Goal: Communication & Community: Participate in discussion

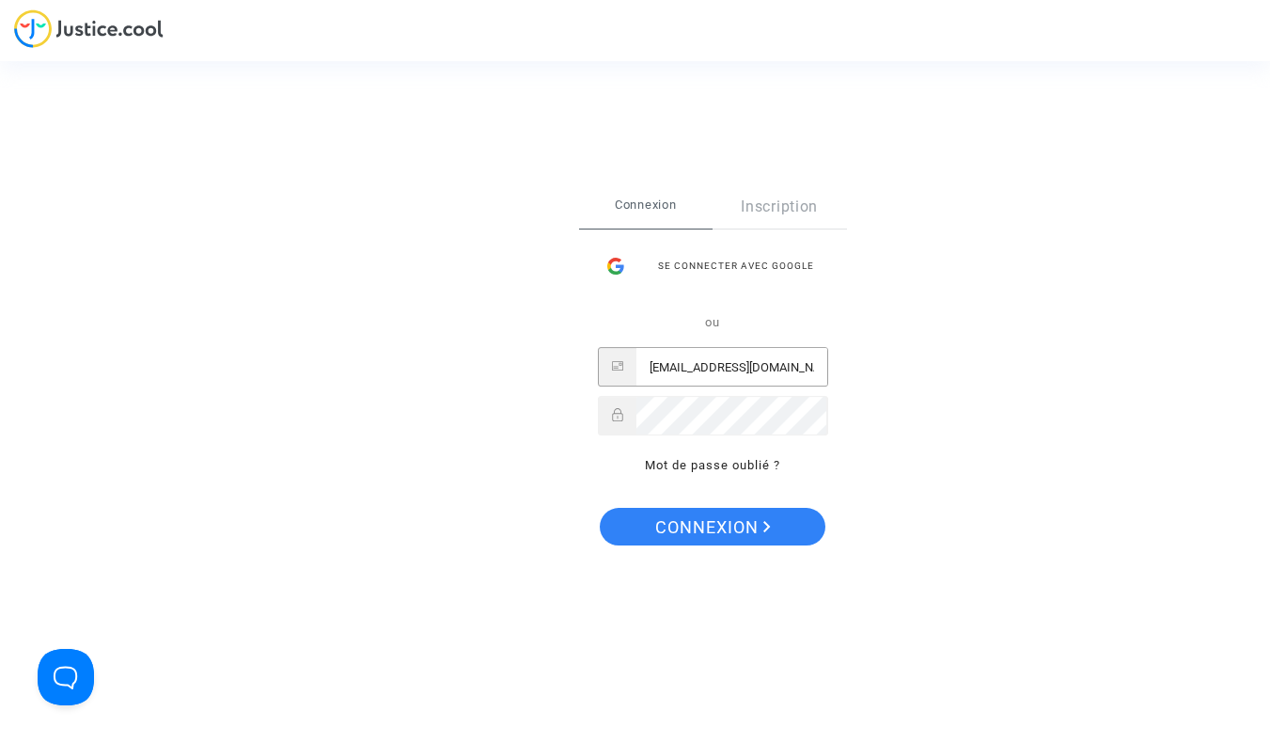
type input "[EMAIL_ADDRESS][DOMAIN_NAME]"
click at [712, 526] on button "Connexion" at bounding box center [713, 527] width 226 height 38
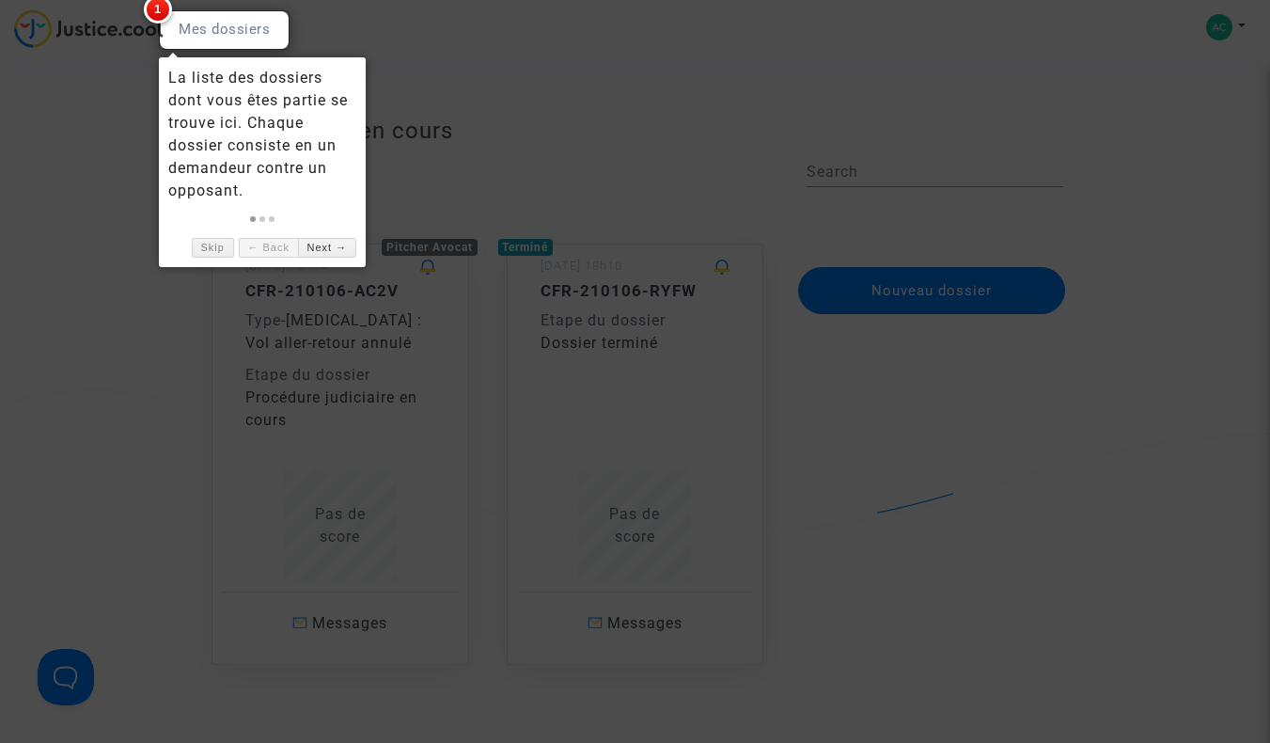
click at [315, 329] on div at bounding box center [635, 371] width 1270 height 743
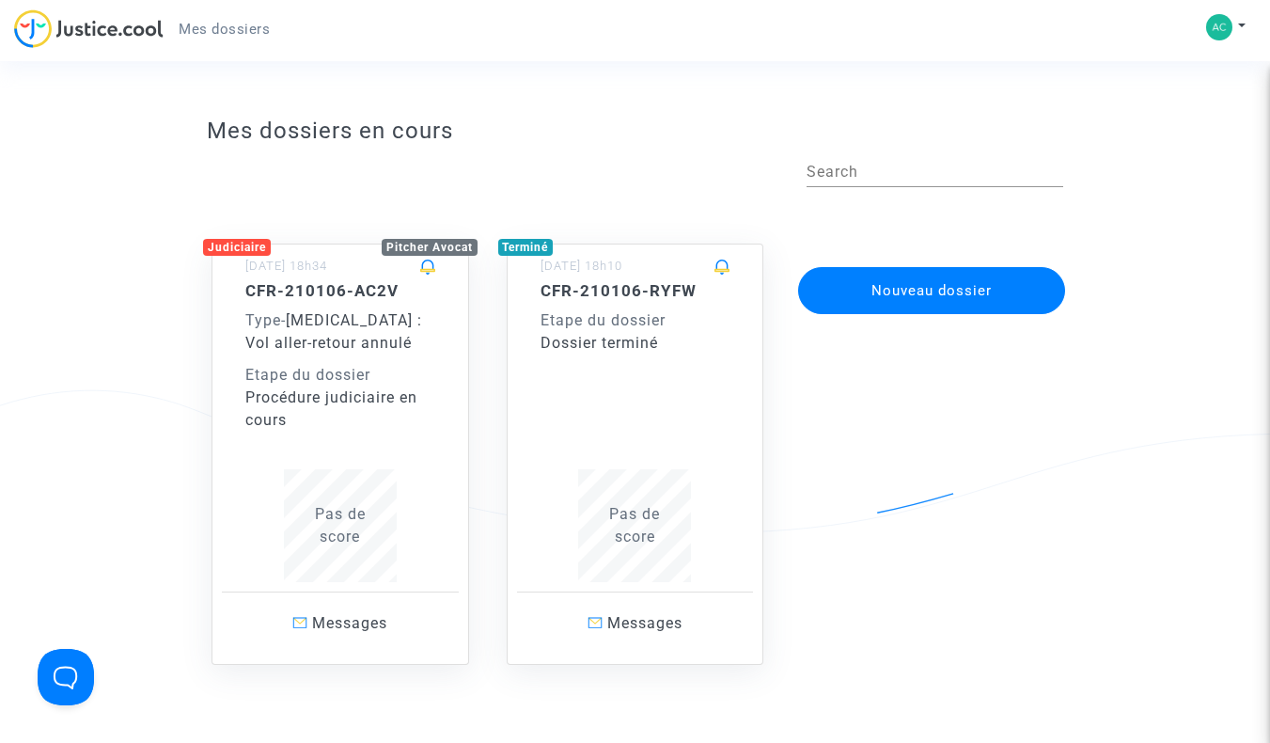
click at [333, 338] on span "[MEDICAL_DATA] : Vol aller-retour annulé" at bounding box center [333, 331] width 177 height 40
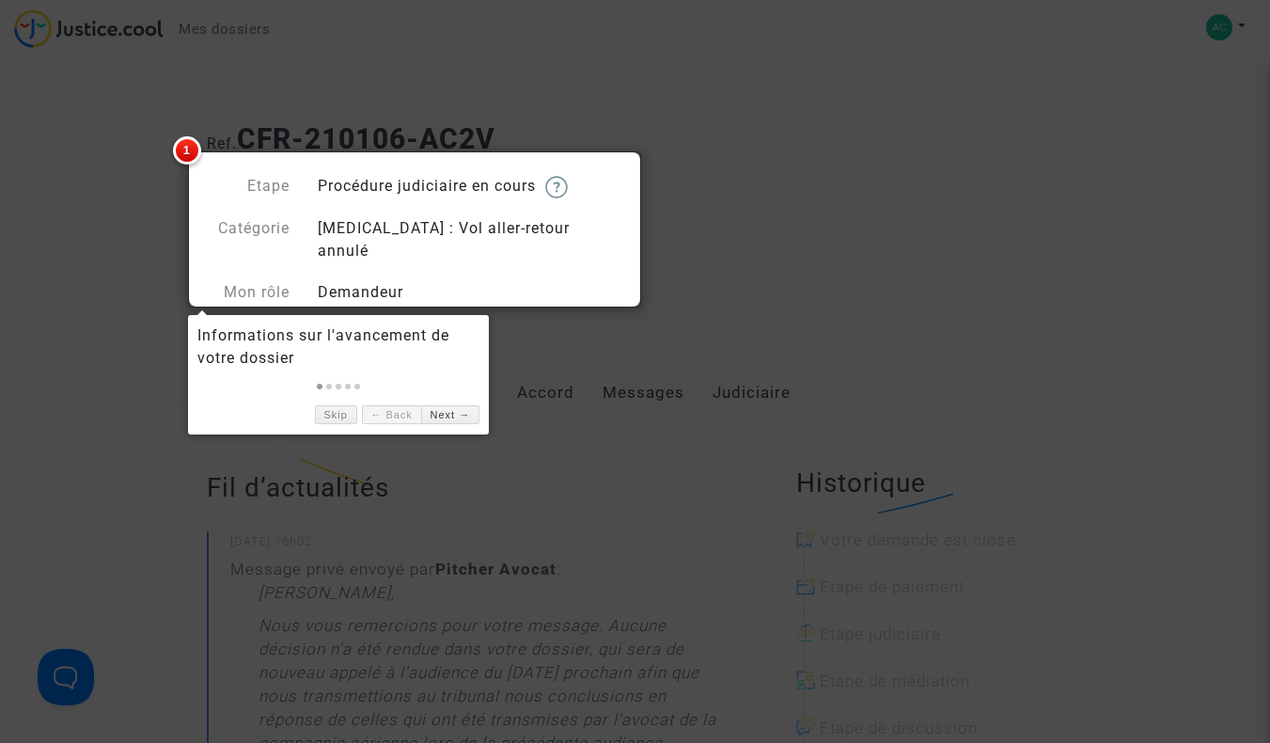
click at [695, 248] on div at bounding box center [635, 371] width 1270 height 743
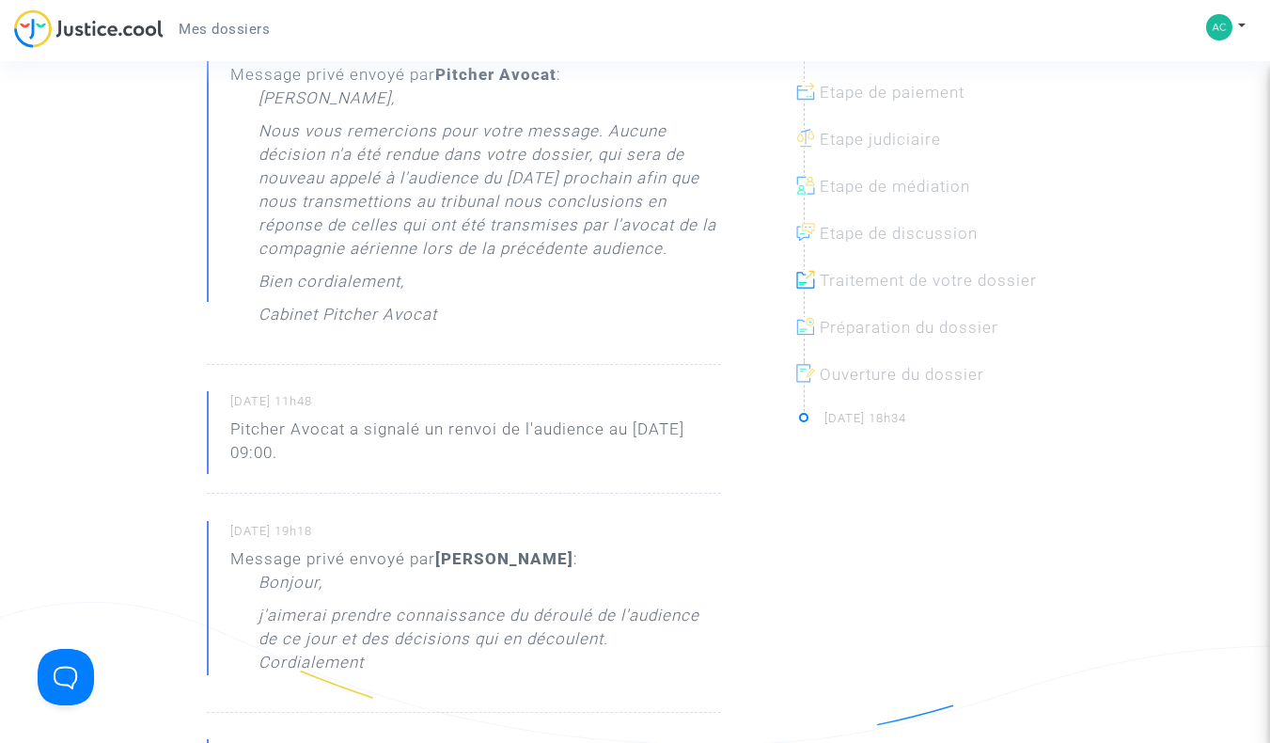
scroll to position [504, 0]
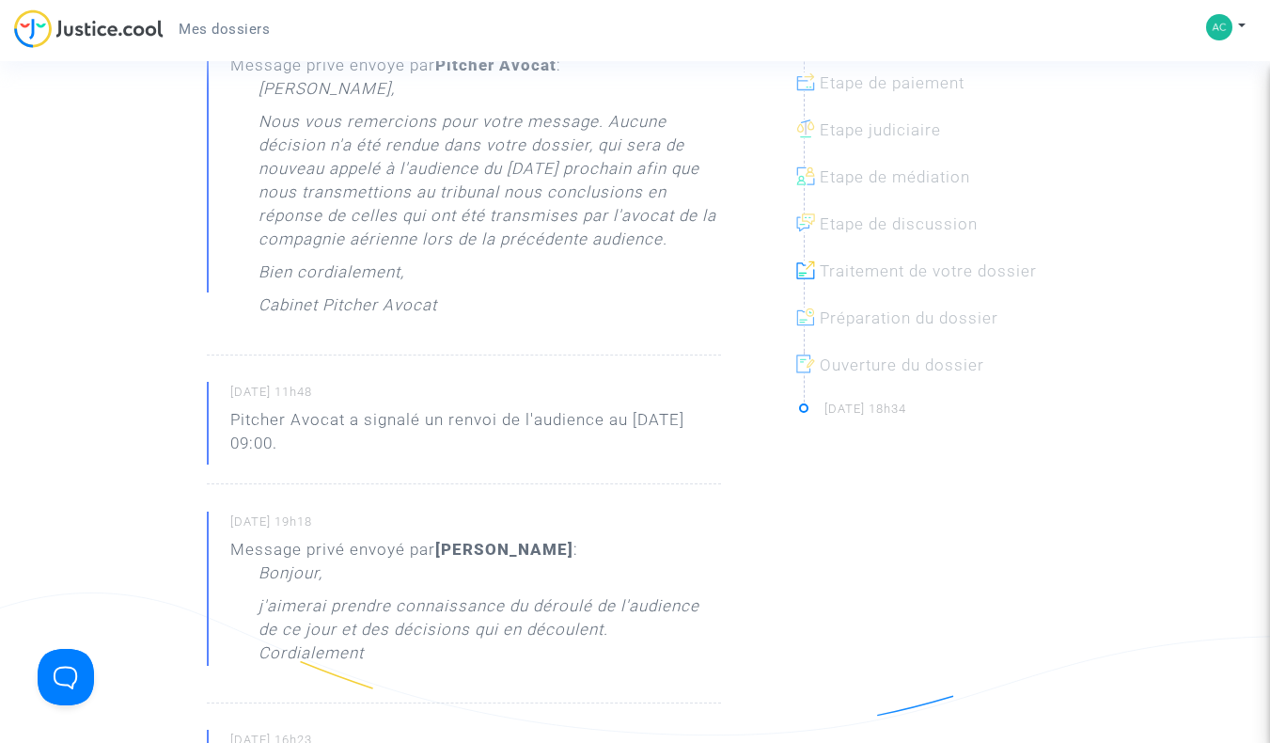
drag, startPoint x: 369, startPoint y: 630, endPoint x: 260, endPoint y: 553, distance: 133.6
click at [260, 561] on div "Bonjour, j'aimerai prendre connaissance du déroulé de l'audience de ce jour et …" at bounding box center [490, 617] width 463 height 113
copy div "Bonjour, j'aimerai prendre connaissance du déroulé de l'audience de ce jour et …"
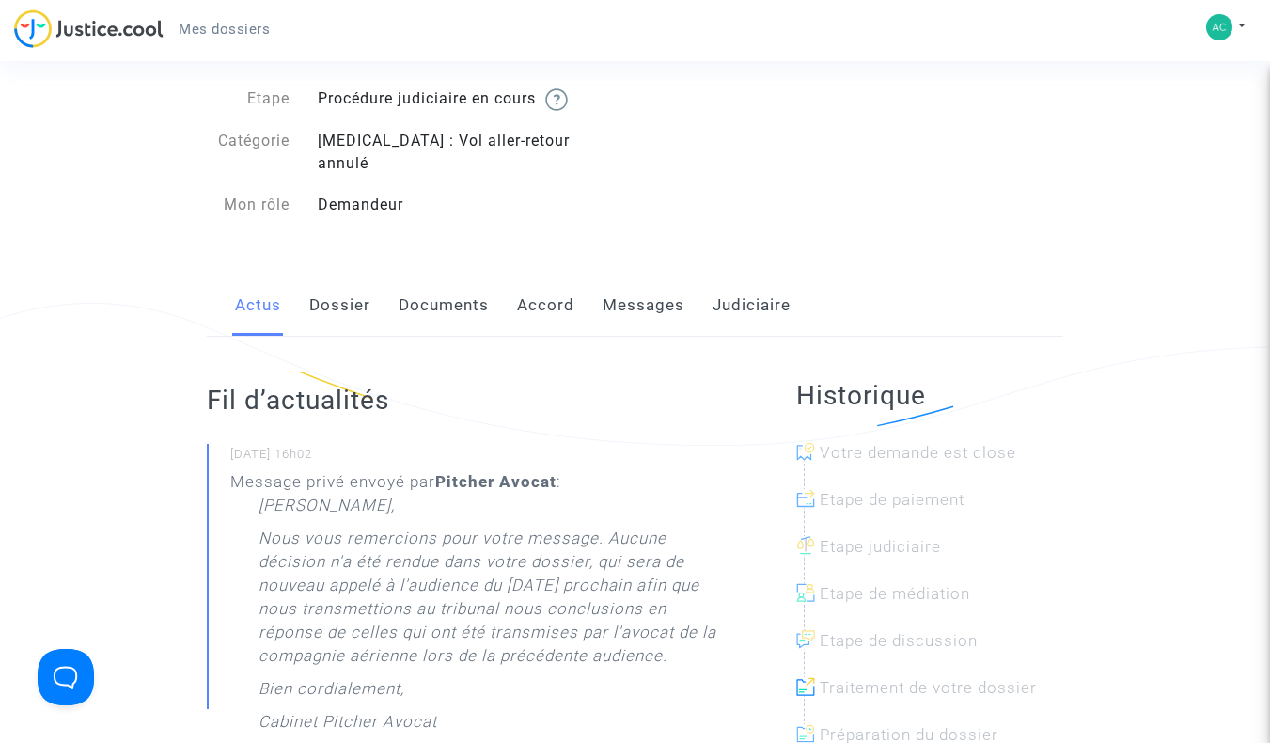
scroll to position [86, 0]
click at [66, 675] on button "Open Beacon popover" at bounding box center [62, 673] width 56 height 56
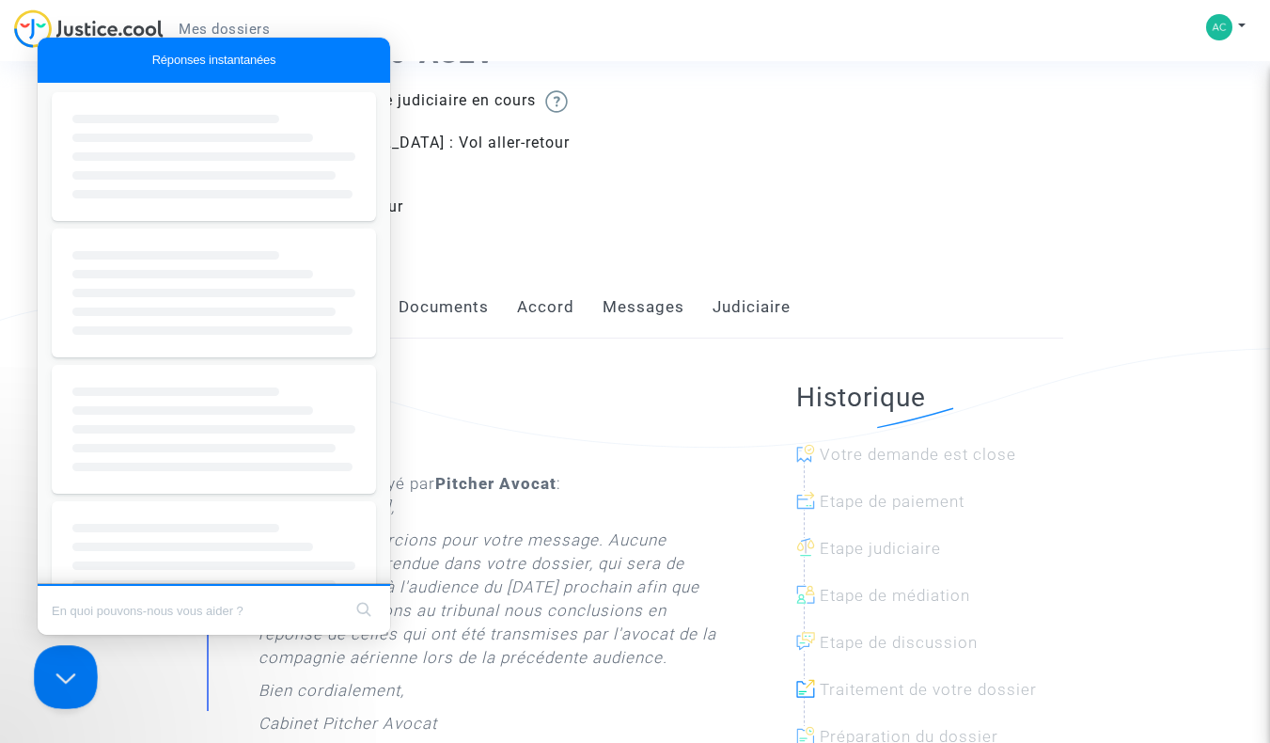
scroll to position [0, 0]
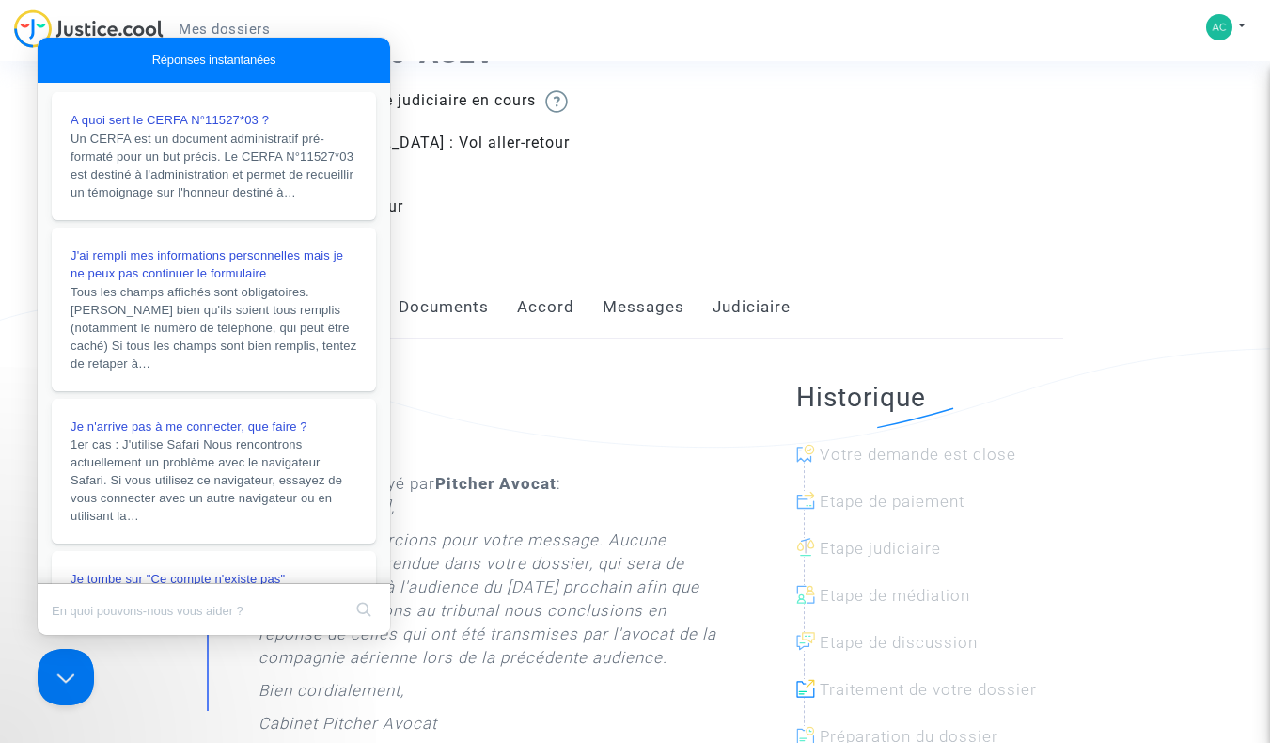
click at [66, 680] on button "Close Beacon popover" at bounding box center [62, 673] width 56 height 56
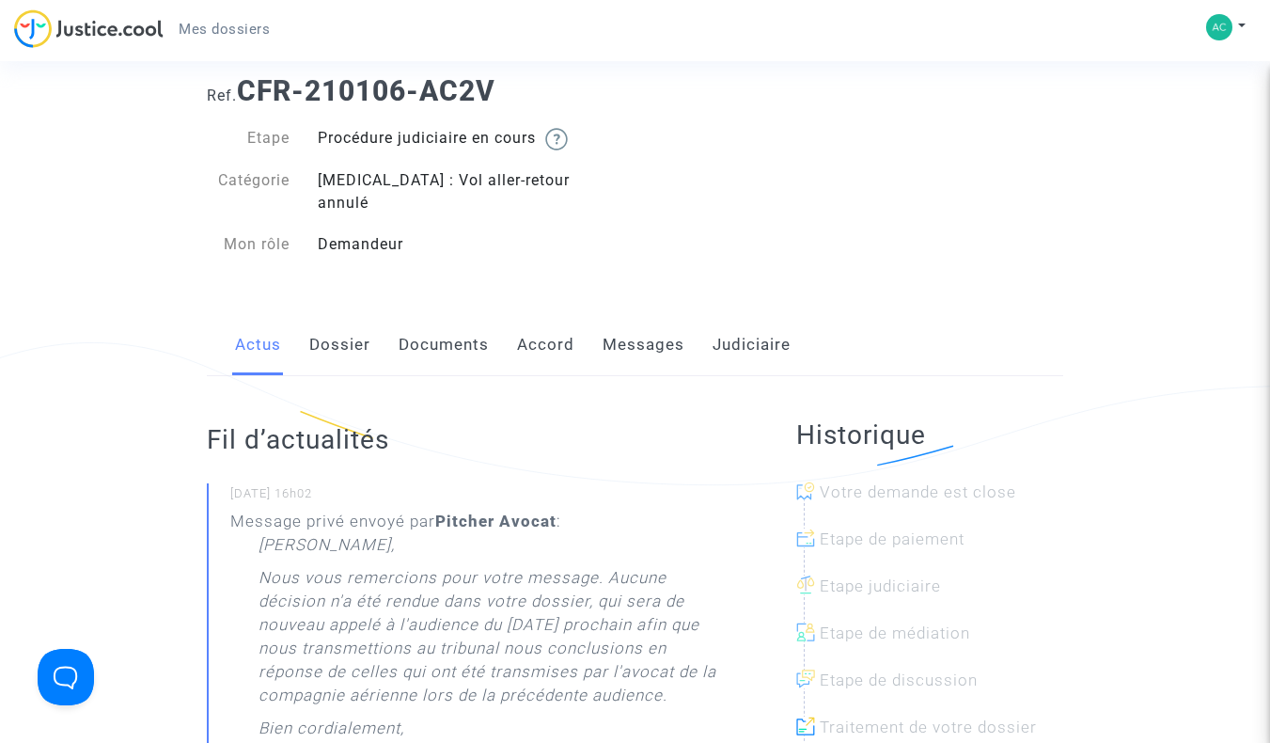
scroll to position [29, 0]
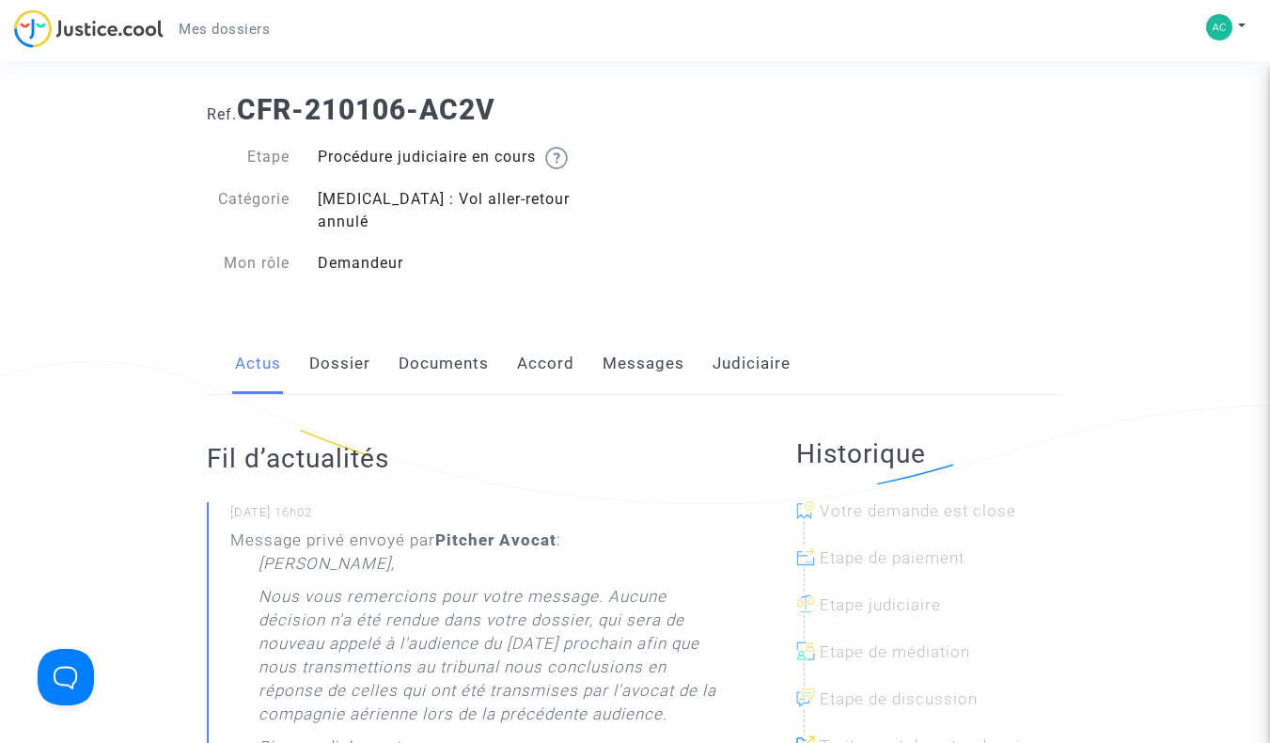
click at [630, 338] on link "Messages" at bounding box center [644, 364] width 82 height 62
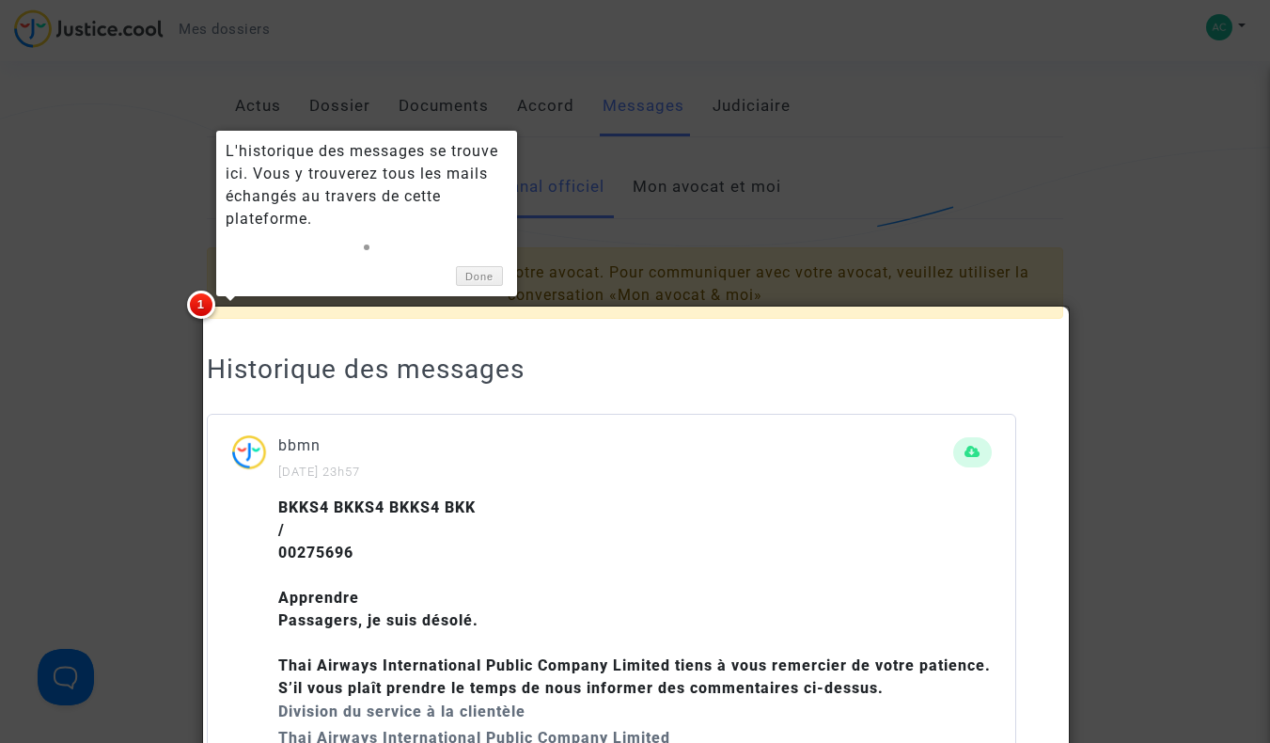
scroll to position [304, 0]
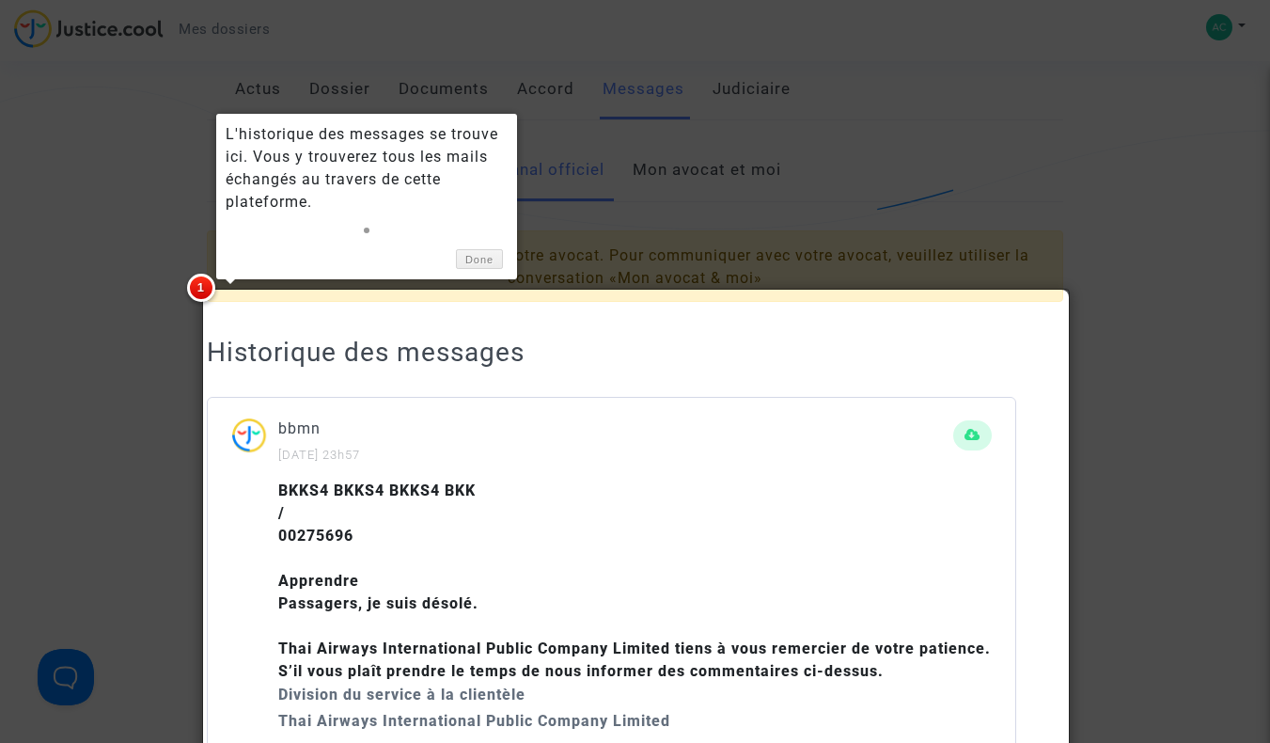
click at [899, 174] on div at bounding box center [635, 371] width 1270 height 743
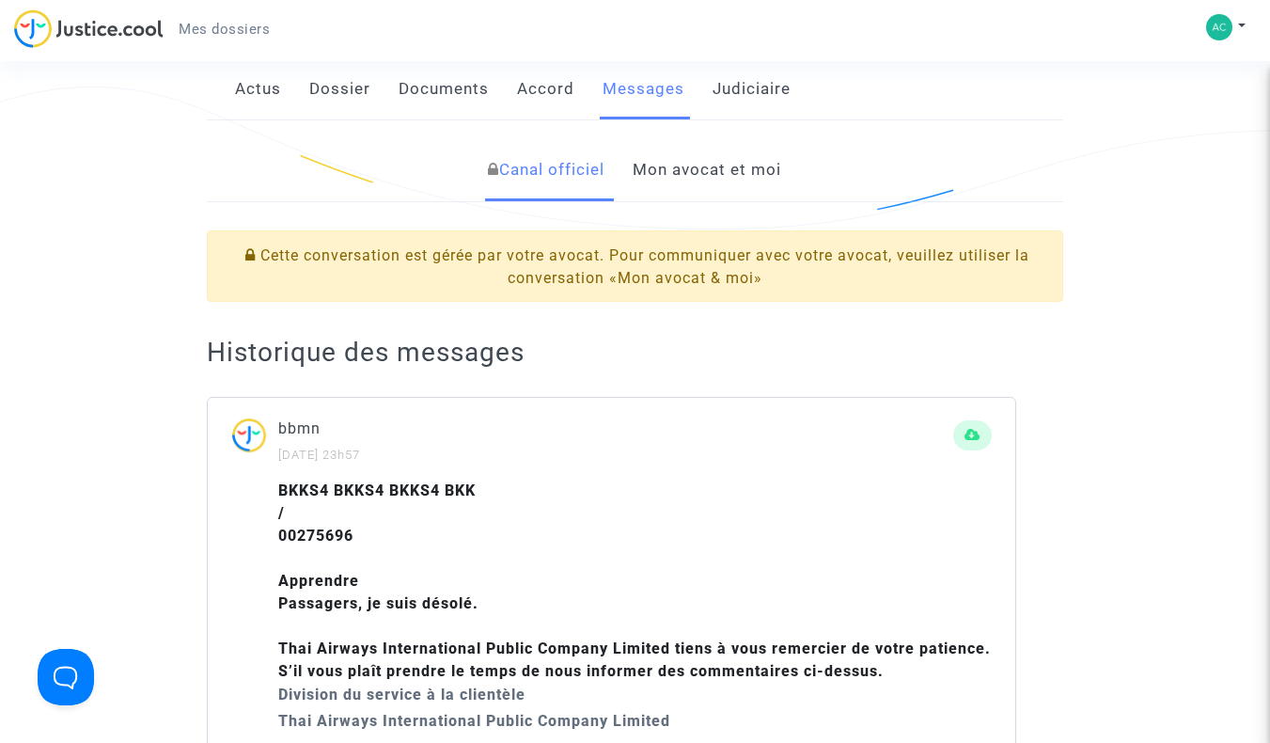
click at [692, 139] on link "Mon avocat et moi" at bounding box center [707, 170] width 149 height 62
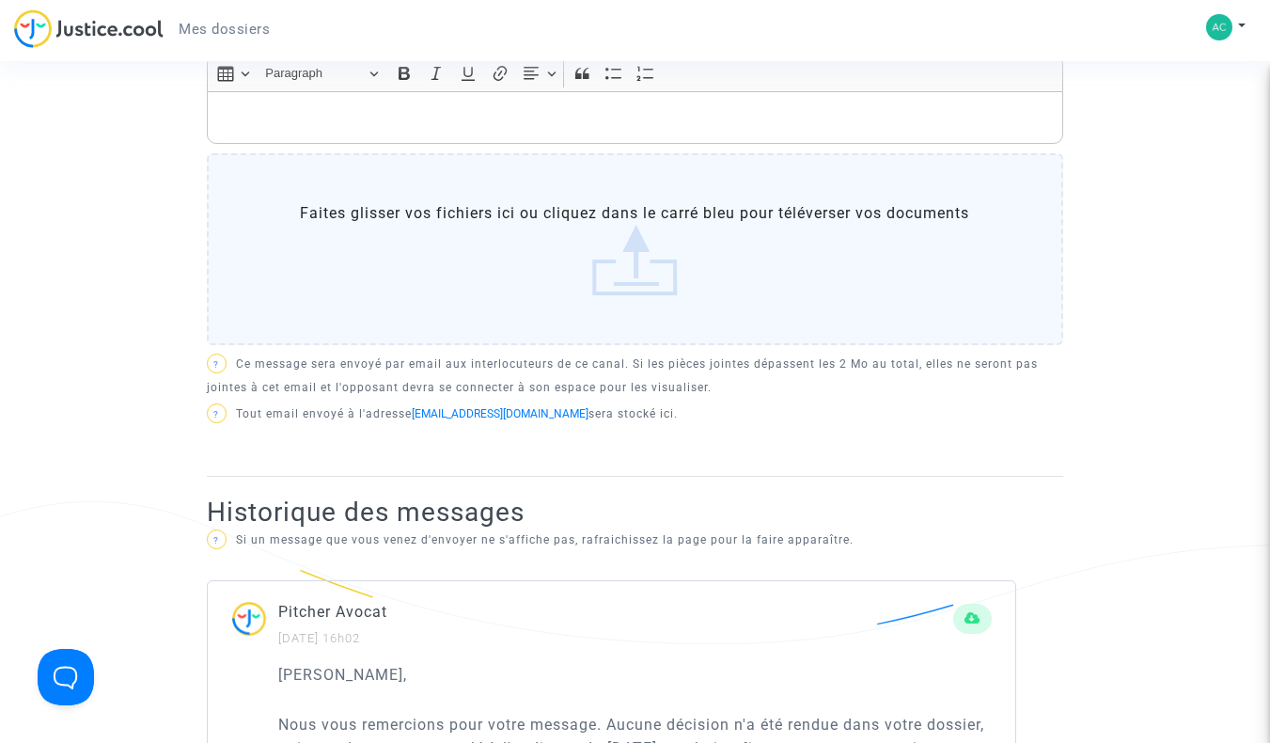
scroll to position [524, 0]
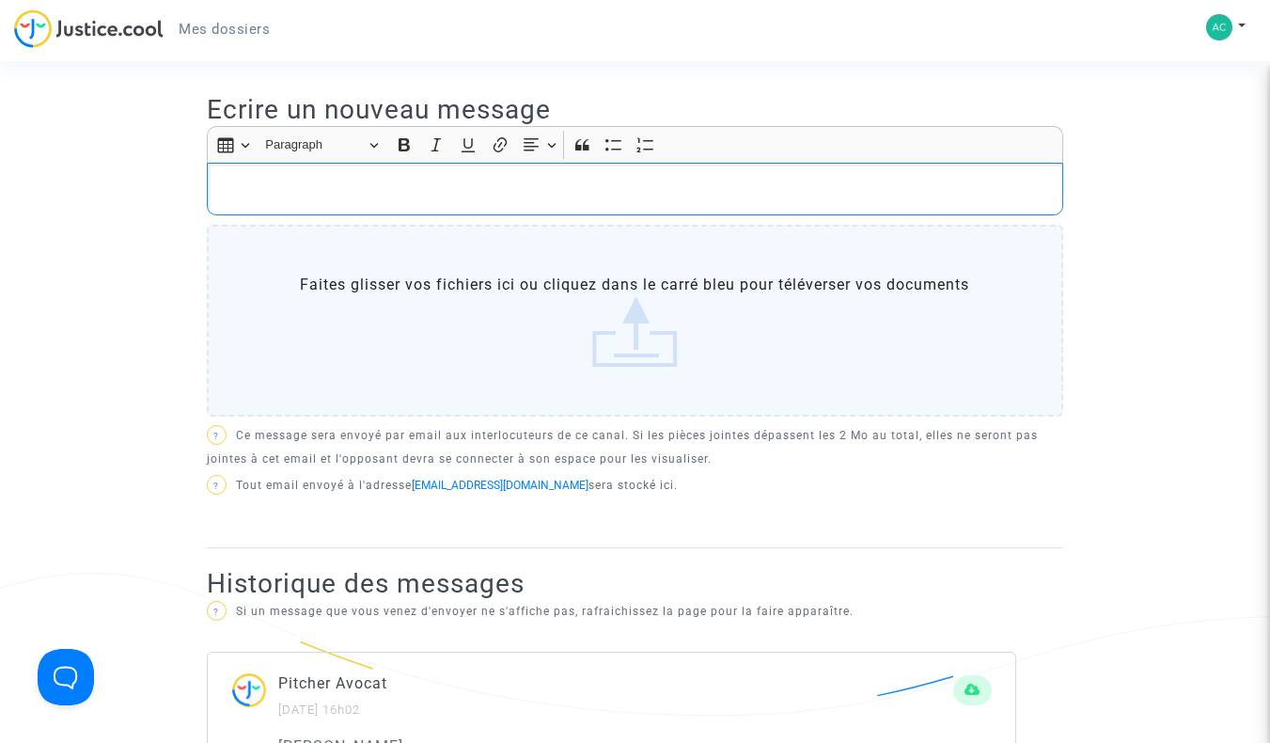
click at [434, 178] on p "Rich Text Editor, main" at bounding box center [635, 190] width 837 height 24
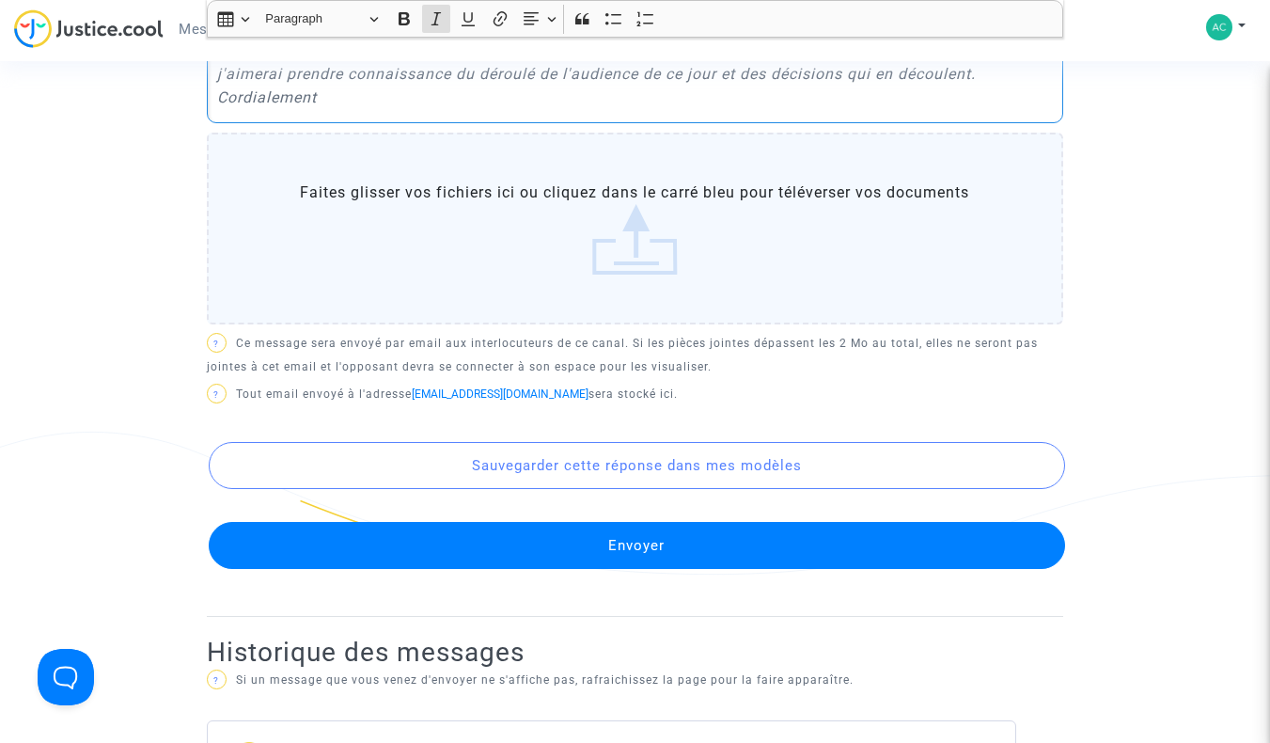
scroll to position [671, 0]
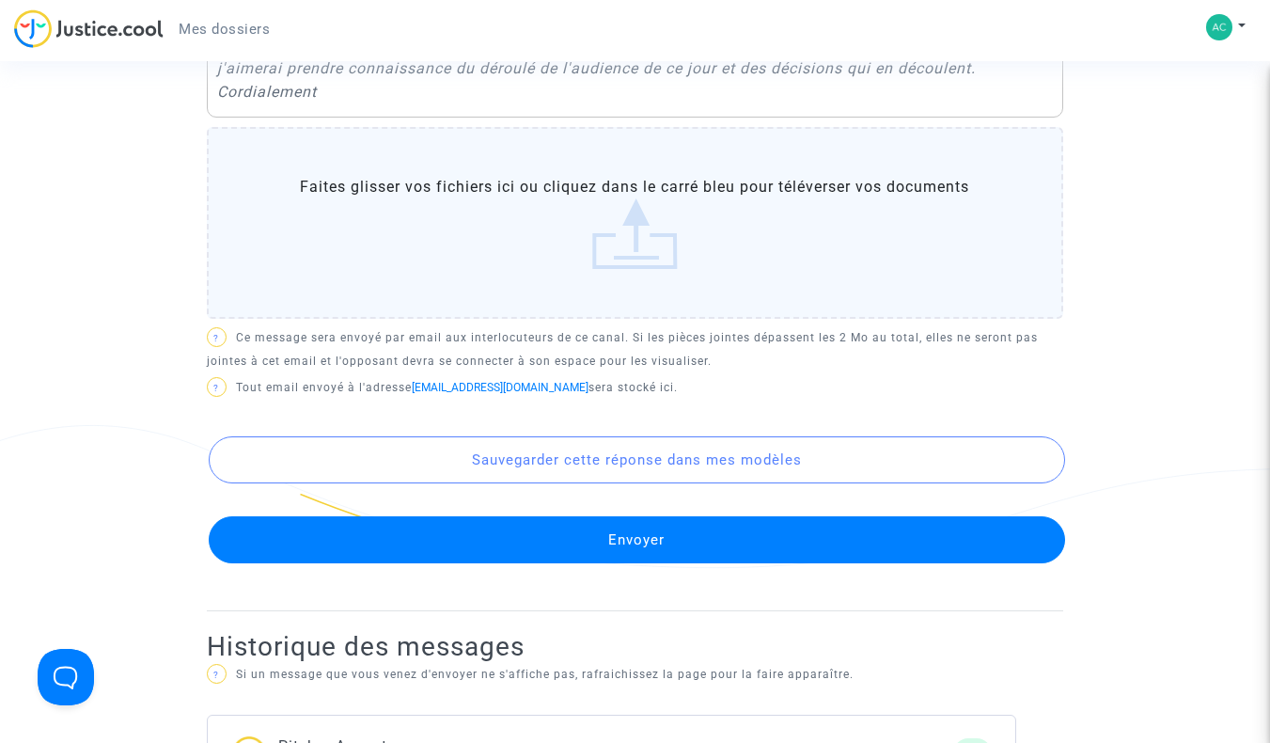
click at [681, 516] on button "Envoyer" at bounding box center [637, 539] width 857 height 47
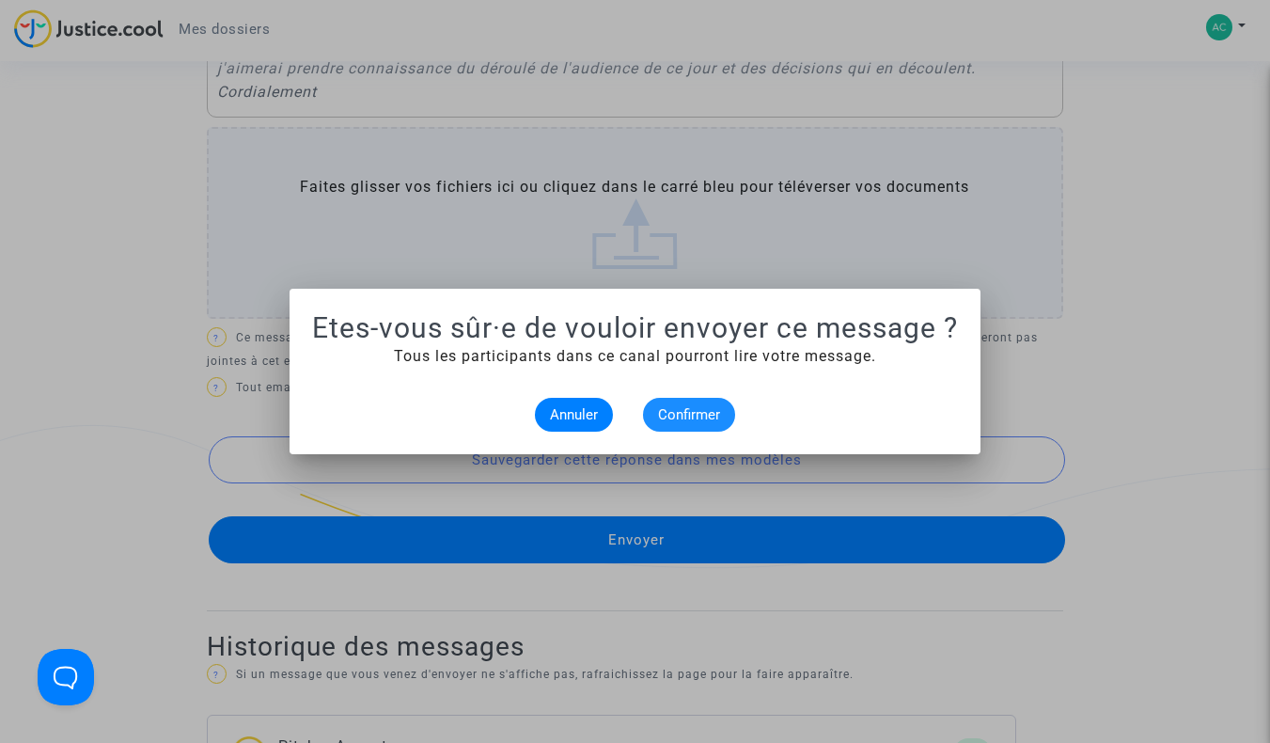
click at [708, 417] on span "Confirmer" at bounding box center [689, 414] width 62 height 17
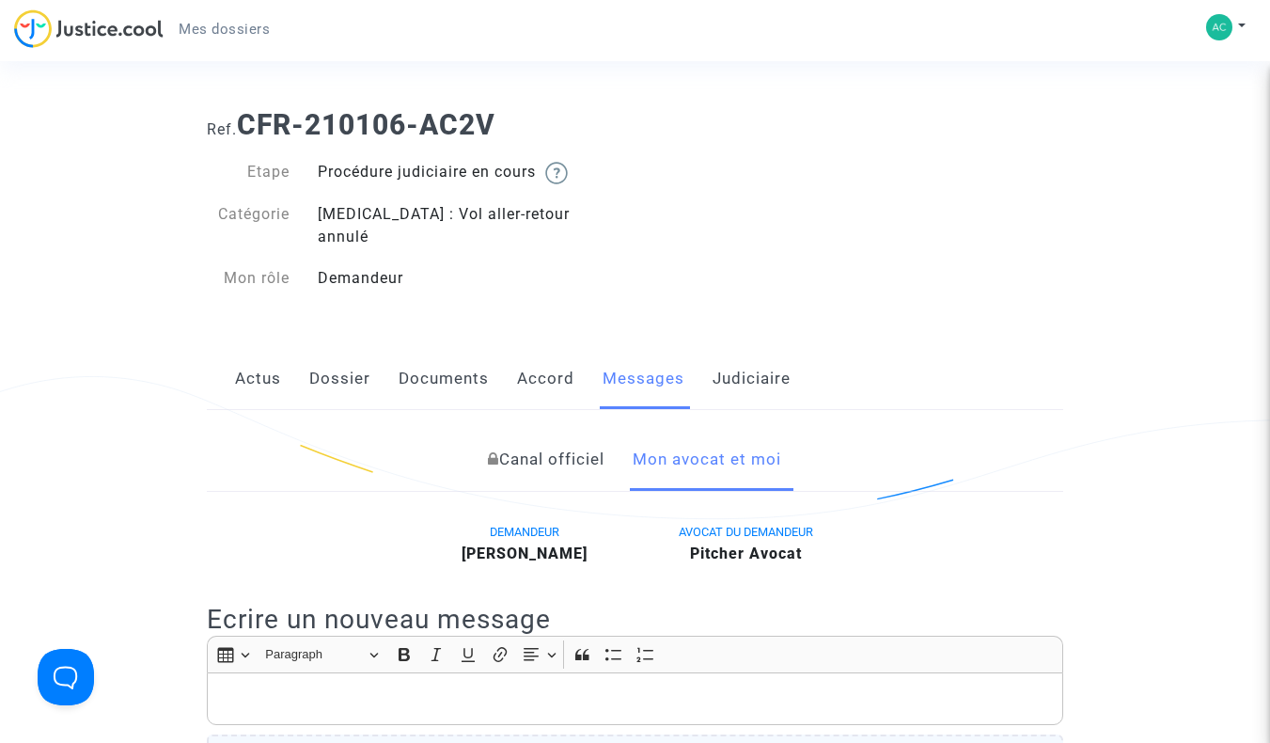
scroll to position [17, 0]
